Goal: Transaction & Acquisition: Purchase product/service

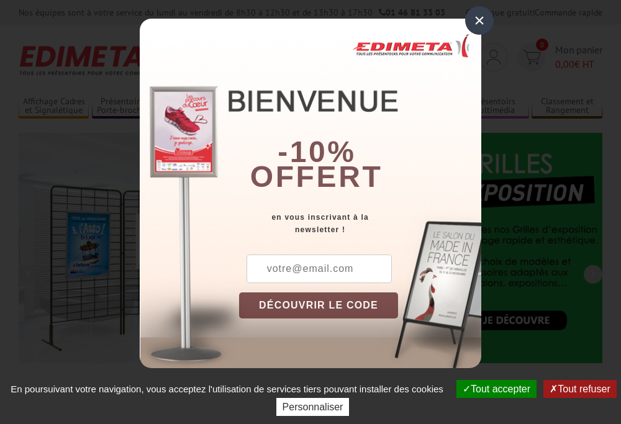
click at [0, 0] on div "× -10% offert en vous inscrivant à la newsletter ! DÉCOUVRIR LE CODE Copier le …" at bounding box center [310, 193] width 621 height 387
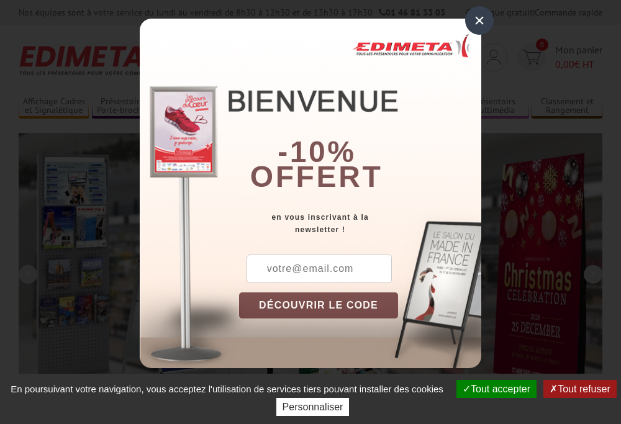
click at [491, 389] on button "Tout accepter" at bounding box center [497, 389] width 80 height 18
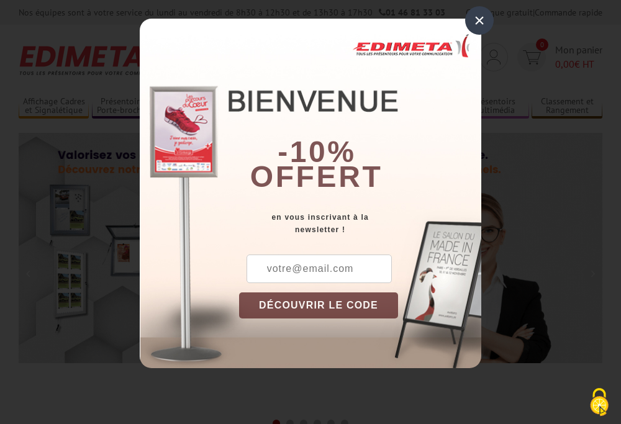
click at [480, 21] on div "×" at bounding box center [479, 20] width 29 height 29
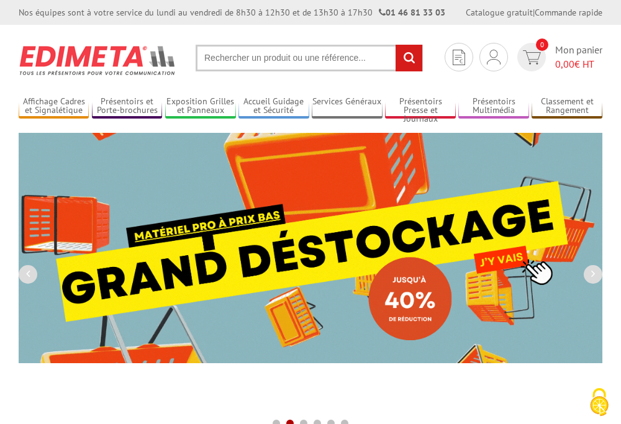
click at [0, 0] on div "Nos équipes sont à votre service du [DATE] au [DATE] de 8h30 à 12h30 et de 13h3…" at bounding box center [310, 12] width 621 height 25
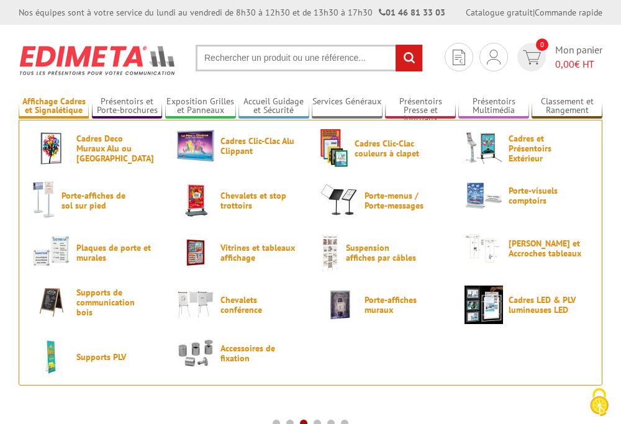
click at [53, 106] on link "Affichage Cadres et Signalétique" at bounding box center [54, 106] width 70 height 21
